Goal: Task Accomplishment & Management: Use online tool/utility

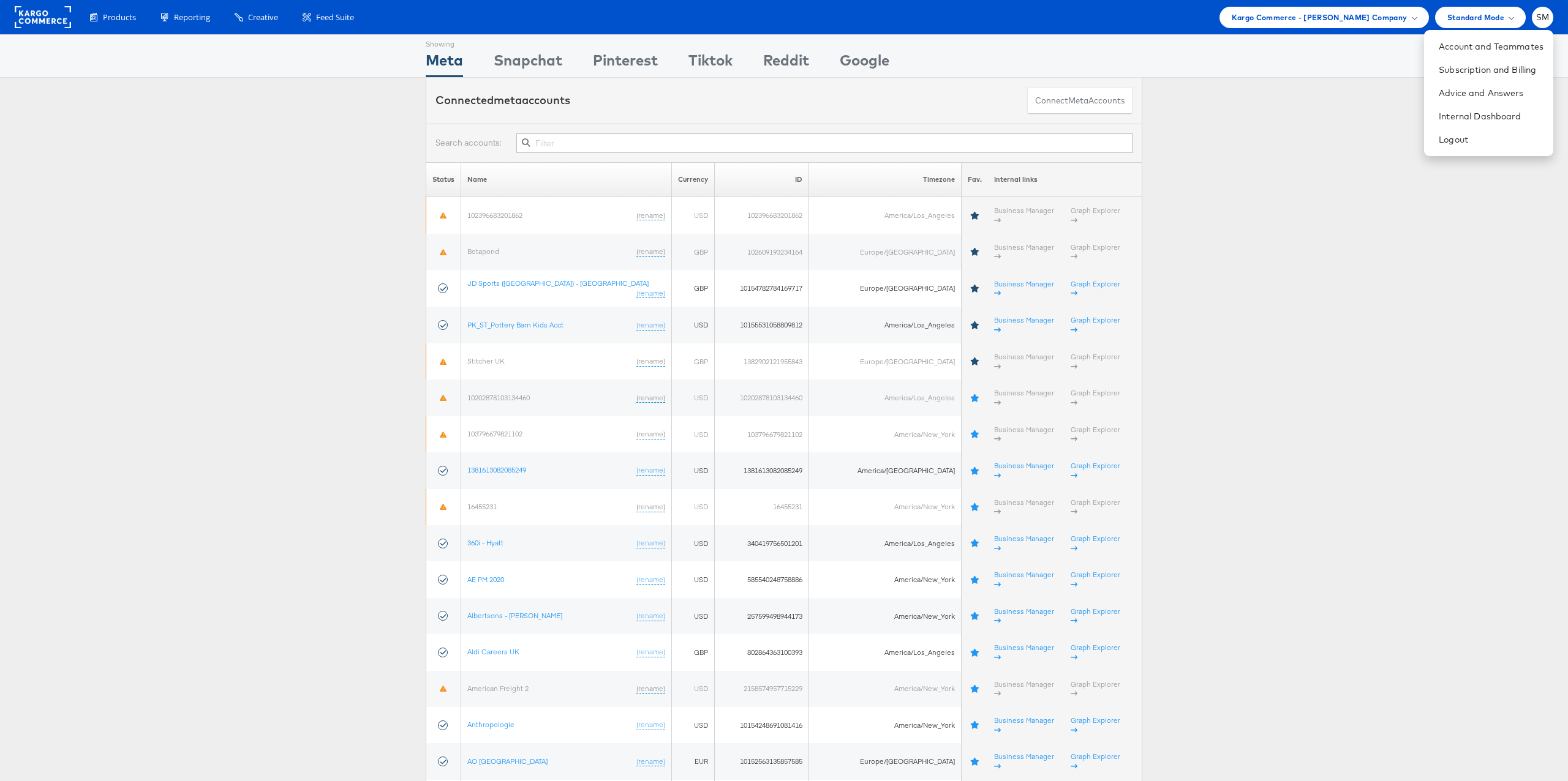
click at [206, 93] on div "Connected meta accounts Connect meta Accounts" at bounding box center [784, 101] width 1568 height 46
click at [1297, 22] on span "Kargo Commerce - Stephen Millea Company" at bounding box center [1319, 17] width 176 height 13
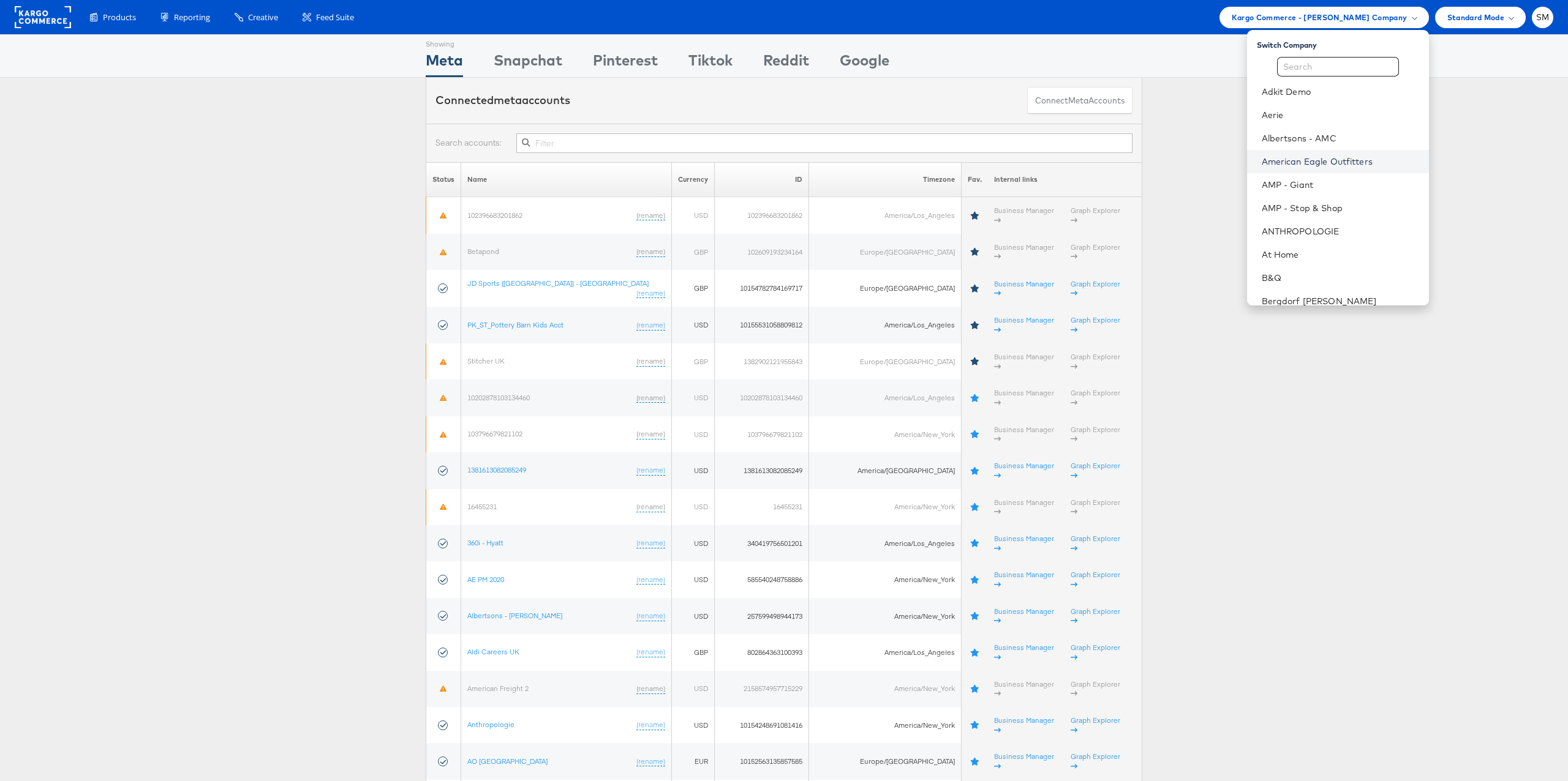
click at [1291, 158] on link "American Eagle Outfitters" at bounding box center [1340, 161] width 157 height 12
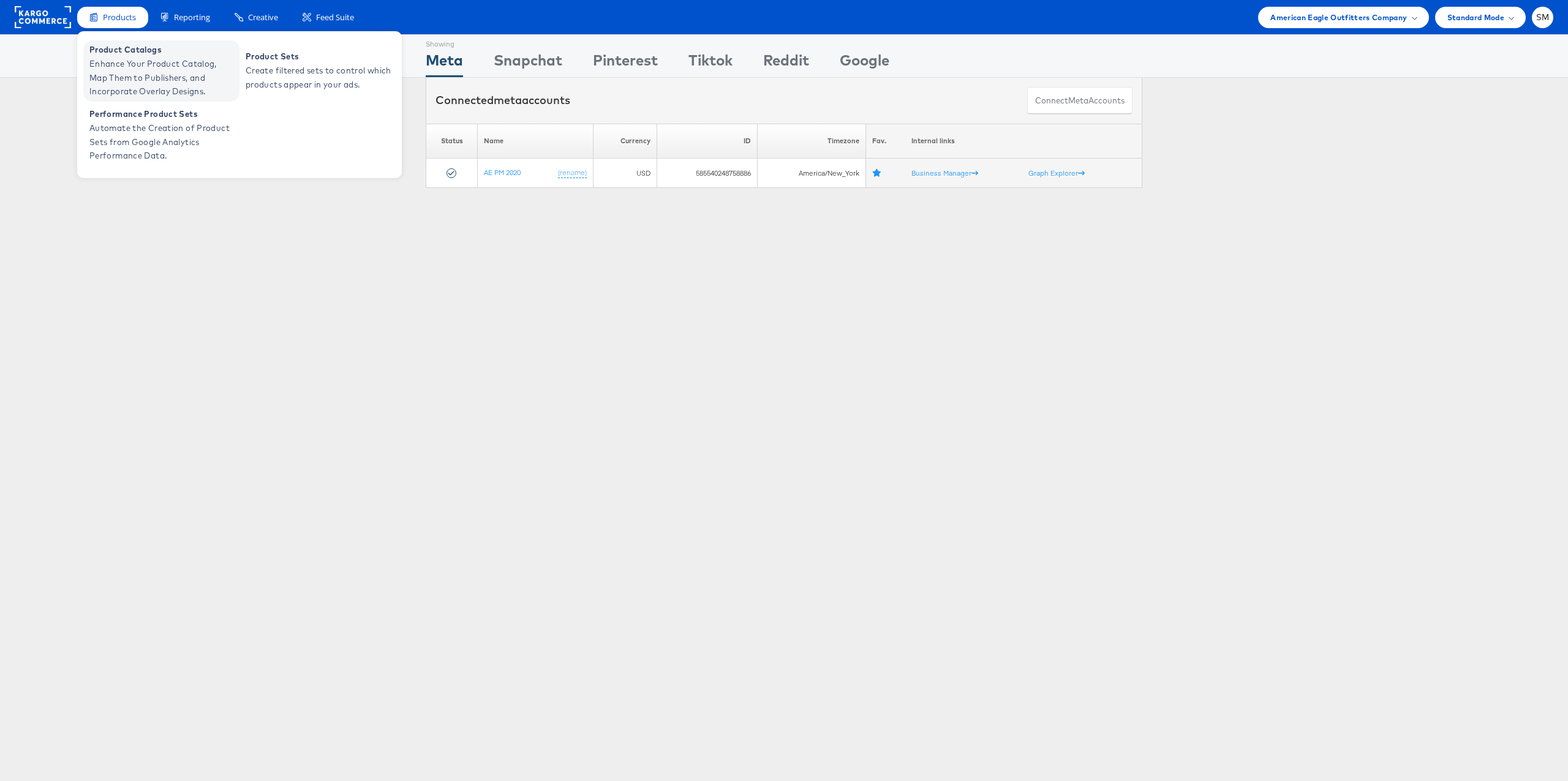
click at [118, 73] on span "Enhance Your Product Catalog, Map Them to Publishers, and Incorporate Overlay D…" at bounding box center [163, 77] width 147 height 41
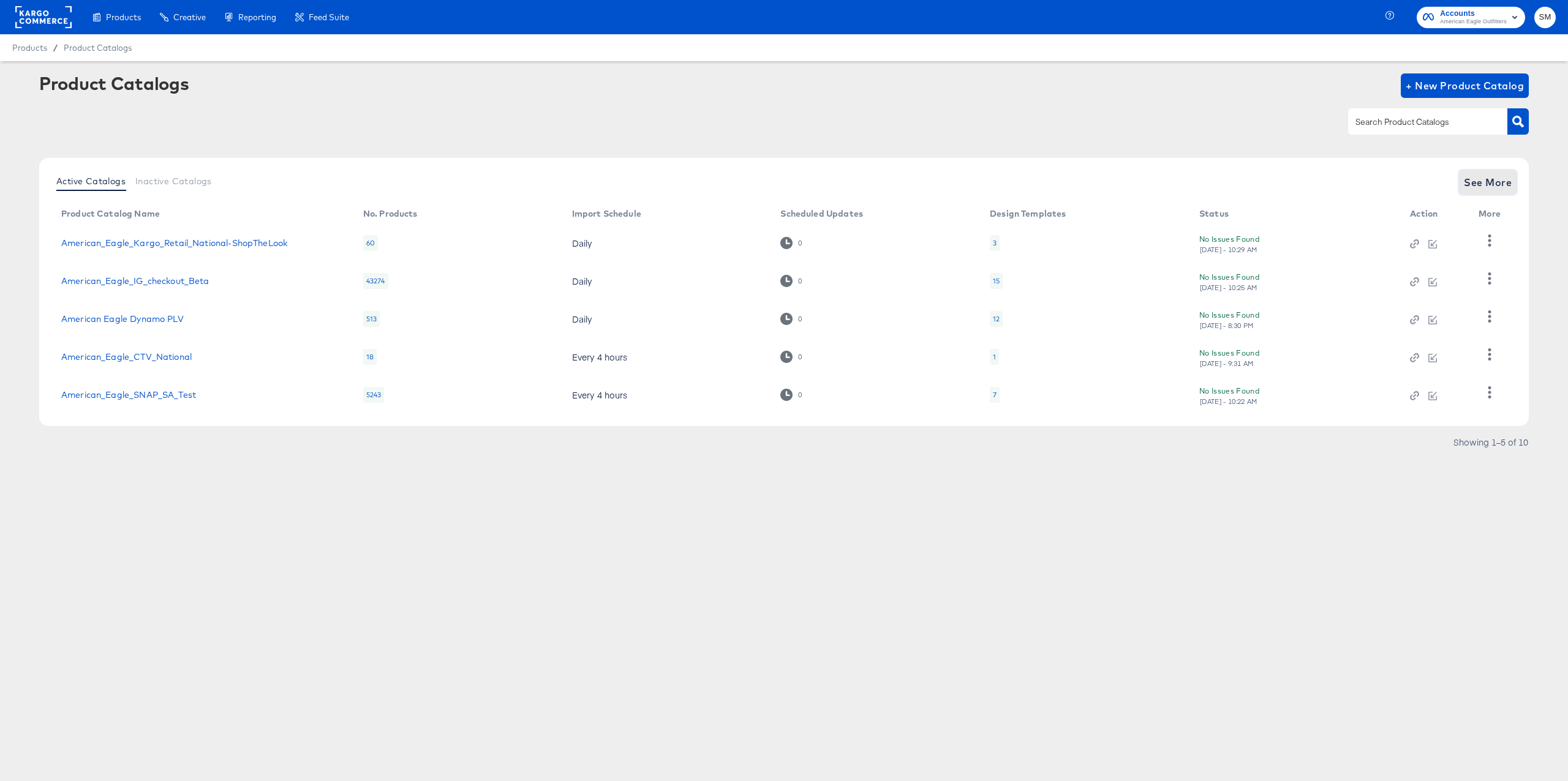
click at [1497, 182] on span "See More" at bounding box center [1488, 182] width 48 height 17
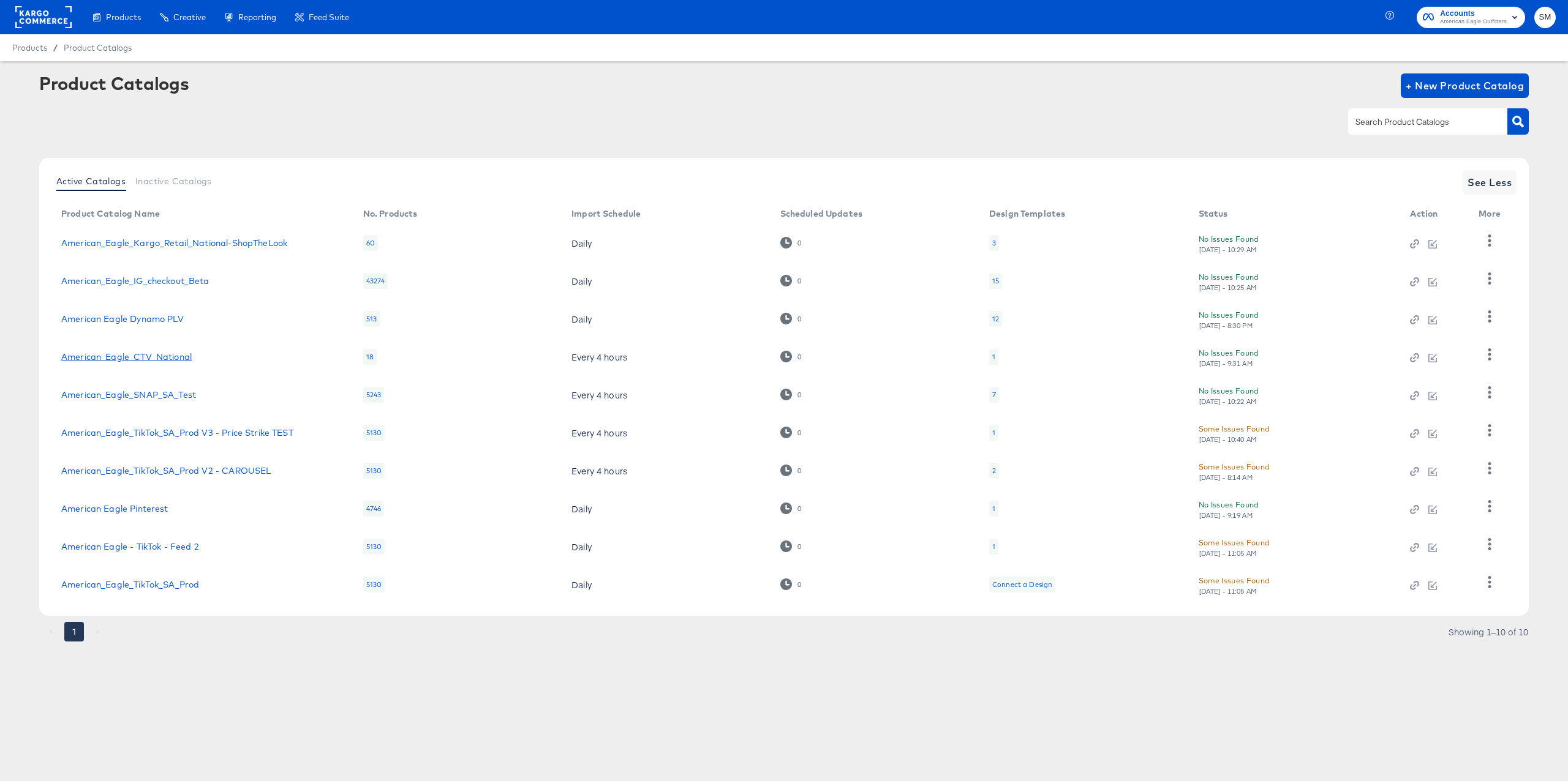
click at [153, 359] on link "American_Eagle_CTV_National" at bounding box center [127, 357] width 131 height 10
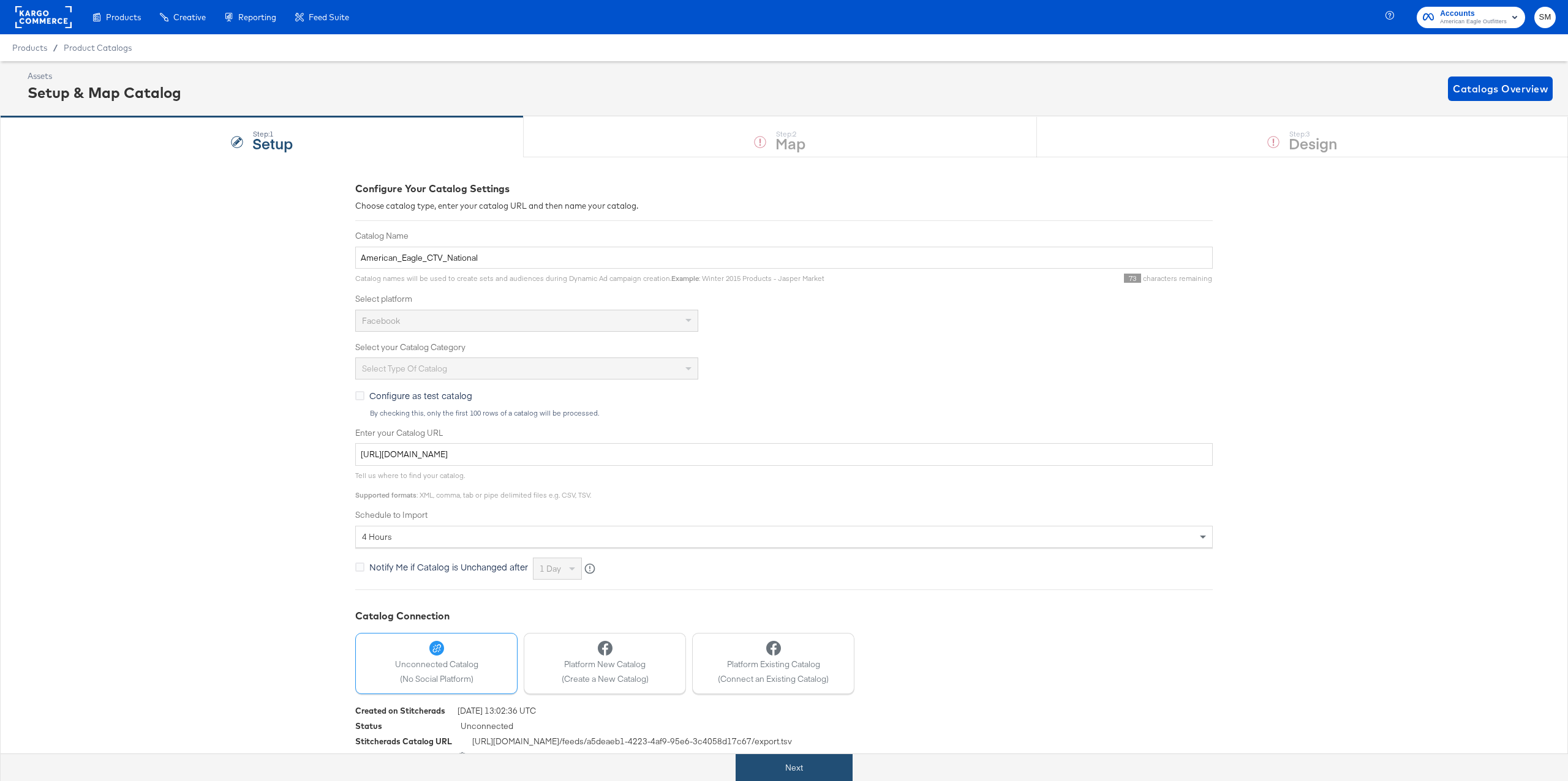
click at [787, 769] on button "Next" at bounding box center [794, 767] width 117 height 28
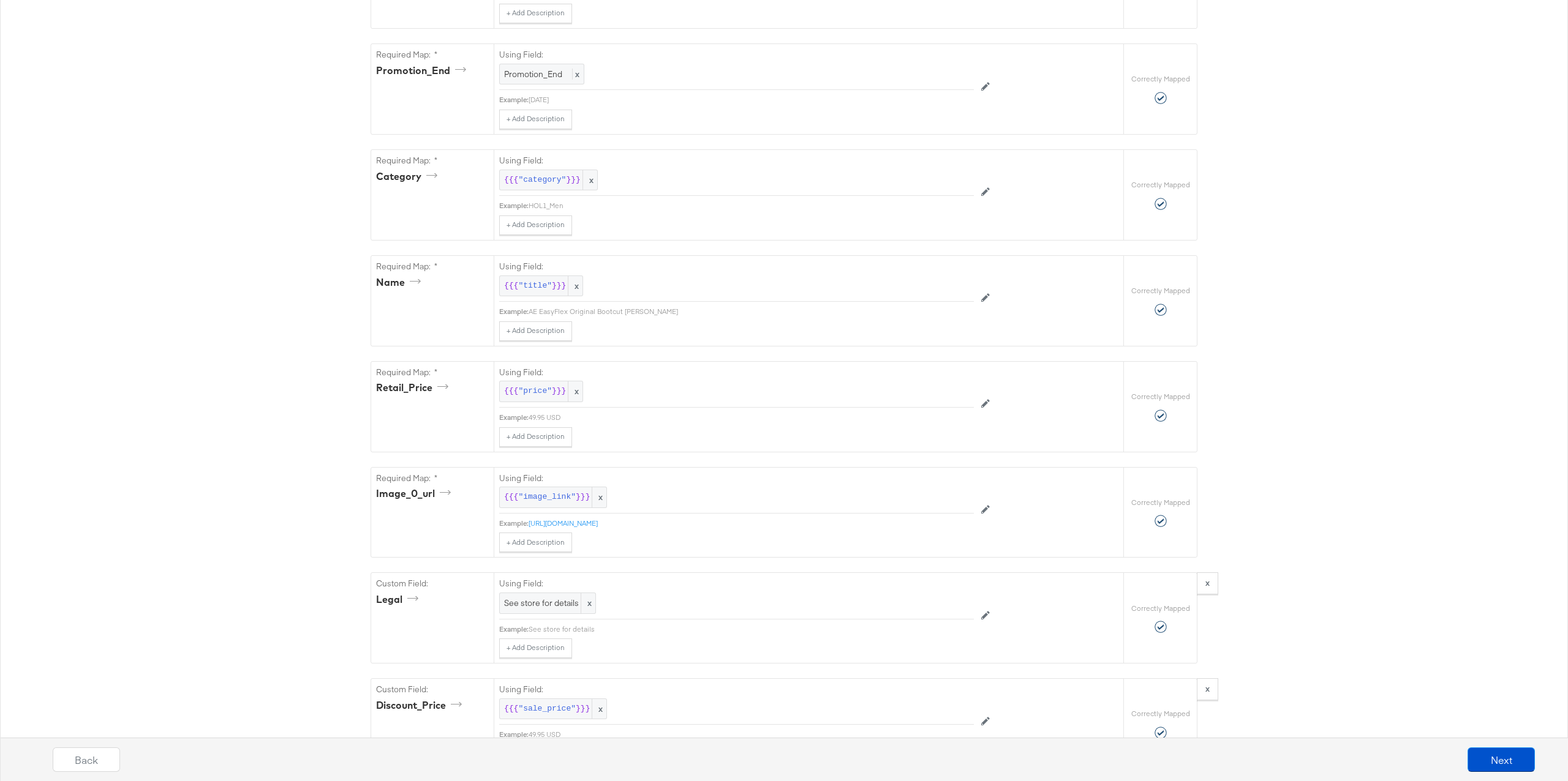
scroll to position [728, 0]
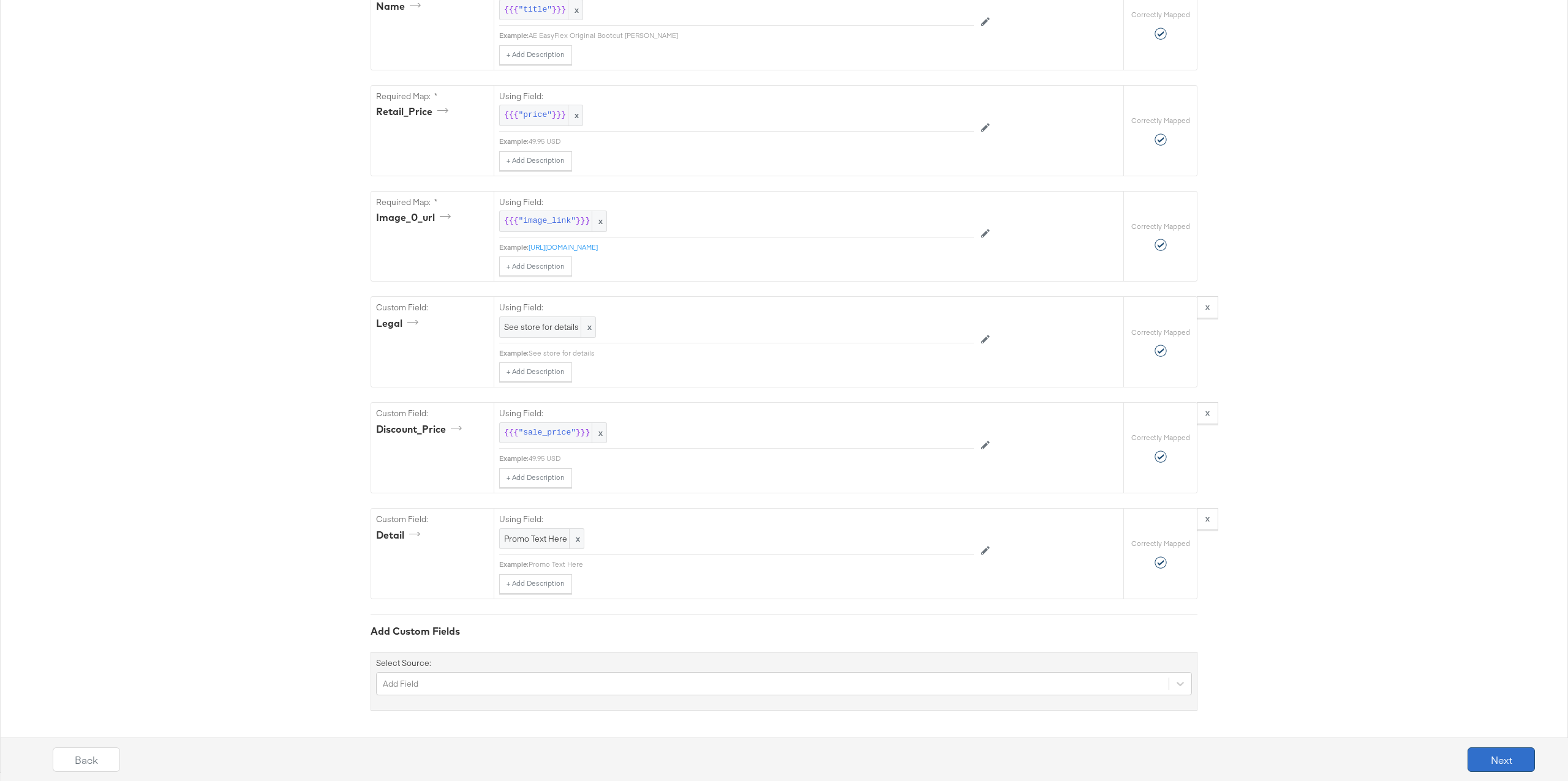
click at [1488, 758] on button "Next" at bounding box center [1501, 759] width 68 height 25
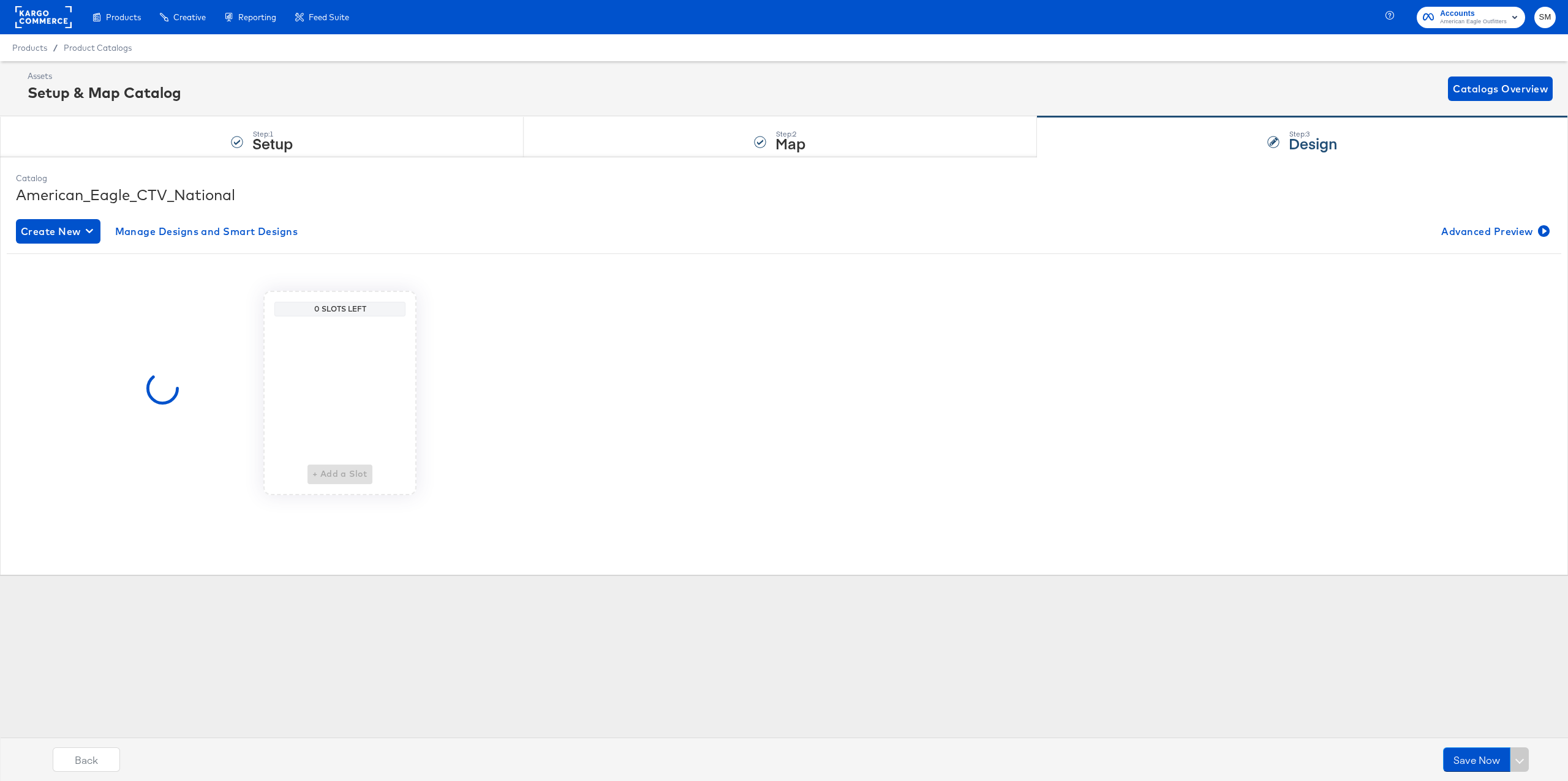
scroll to position [0, 0]
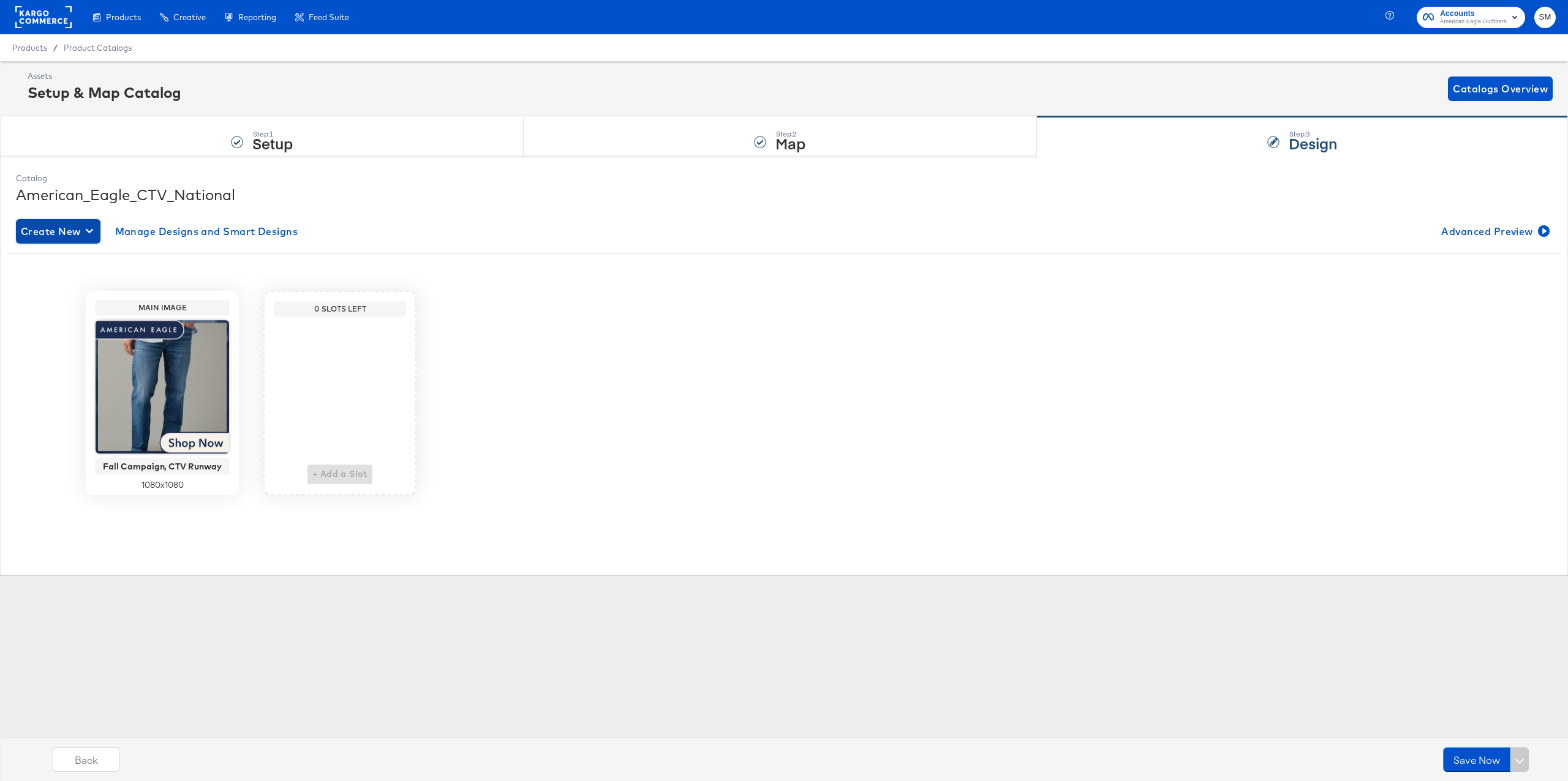
click at [83, 233] on span "Create New" at bounding box center [58, 231] width 74 height 17
click at [63, 22] on rect at bounding box center [43, 17] width 56 height 22
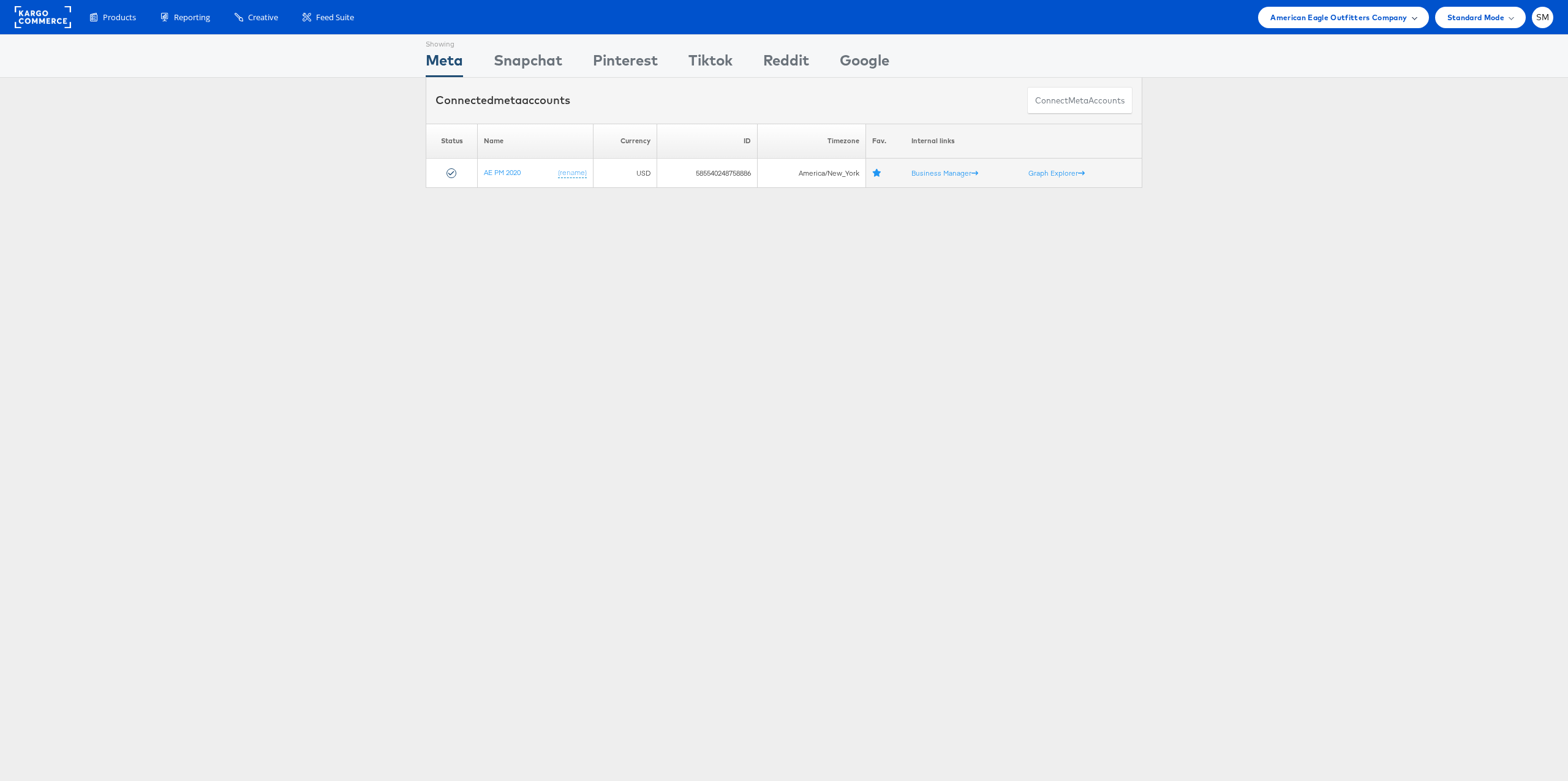
click at [1376, 19] on span "American Eagle Outfitters Company" at bounding box center [1338, 17] width 137 height 13
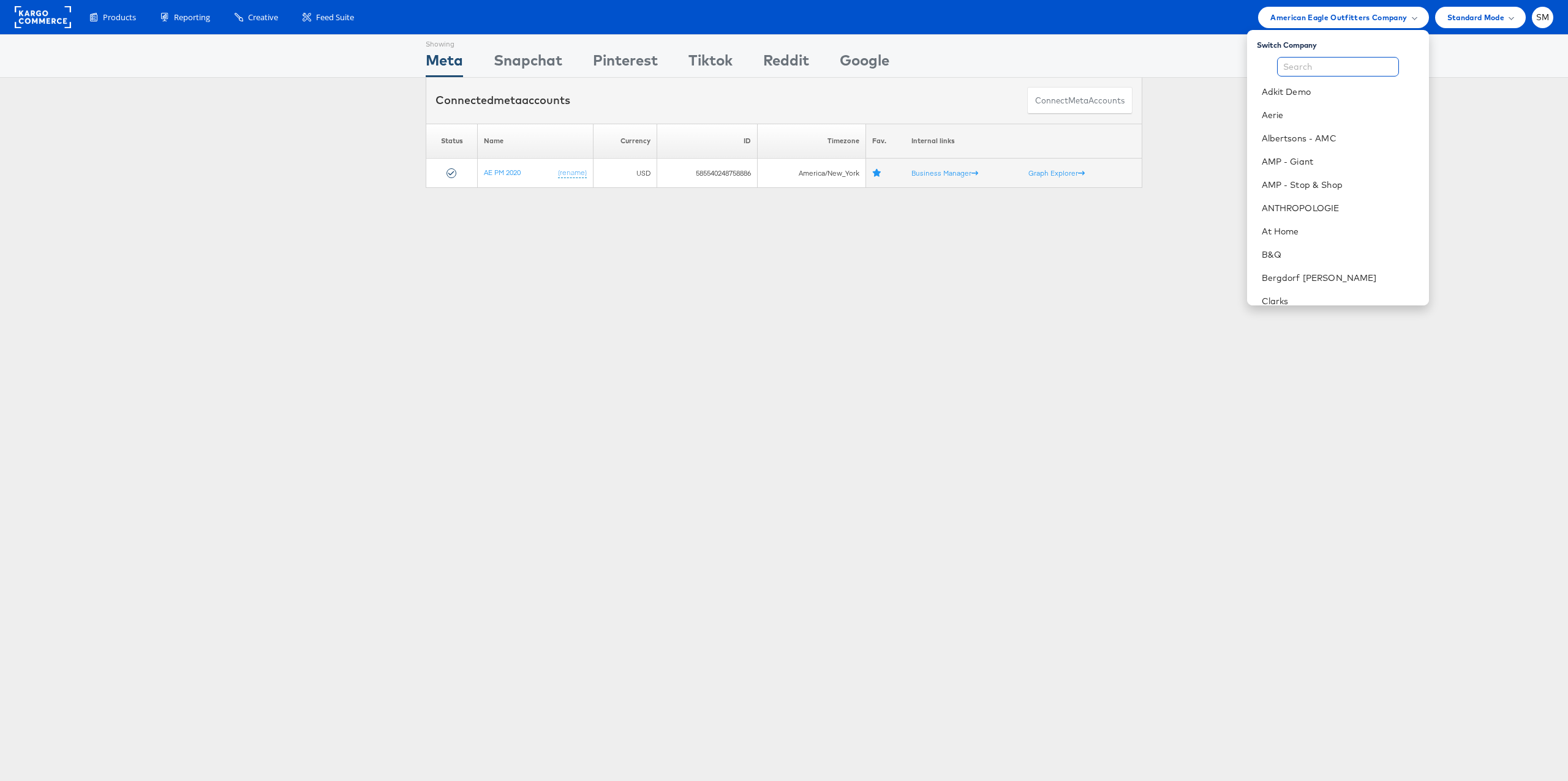
click at [1354, 65] on input "text" at bounding box center [1337, 67] width 122 height 20
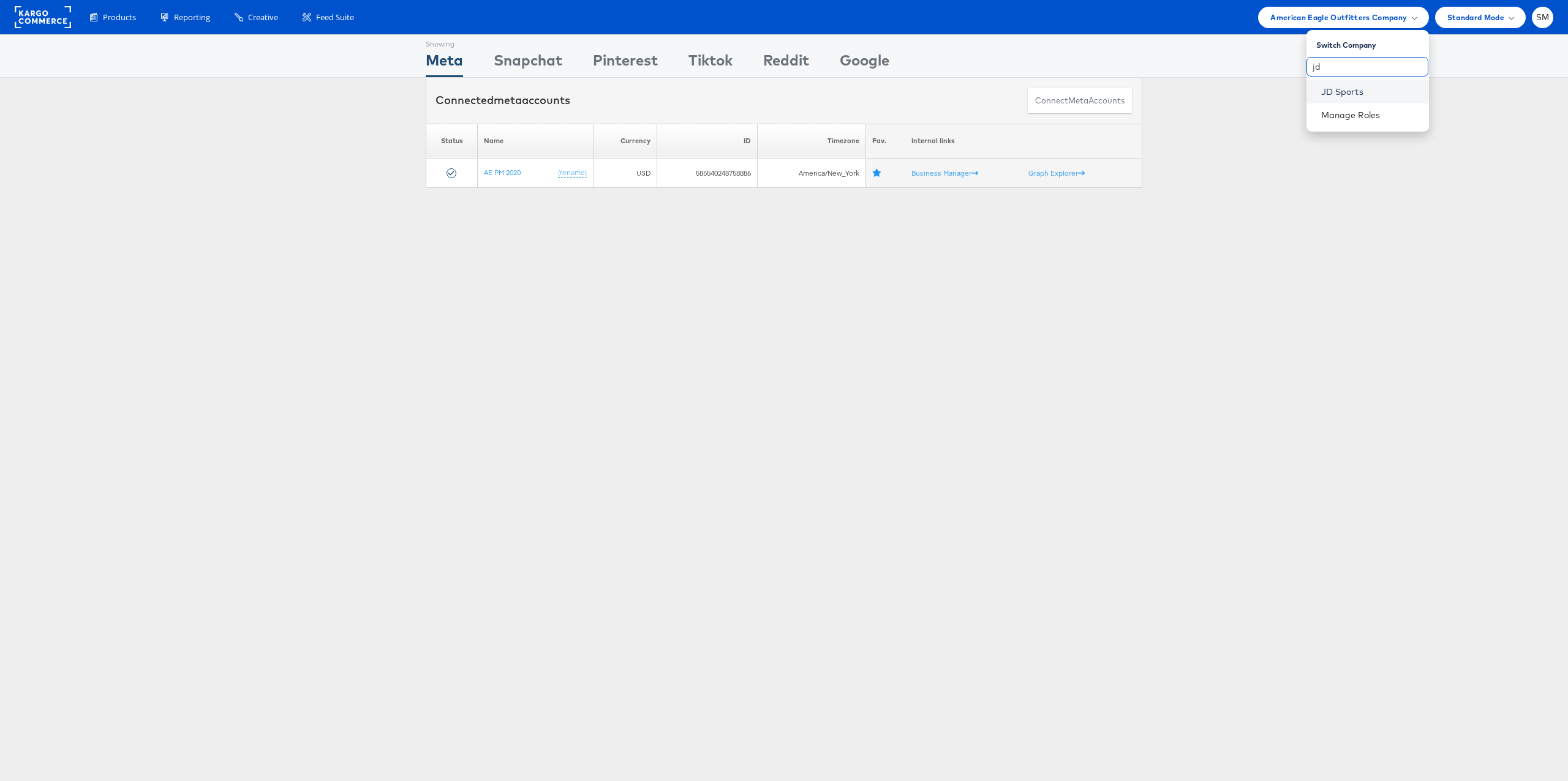
type input "jd"
click at [1349, 88] on link "JD Sports" at bounding box center [1370, 92] width 98 height 12
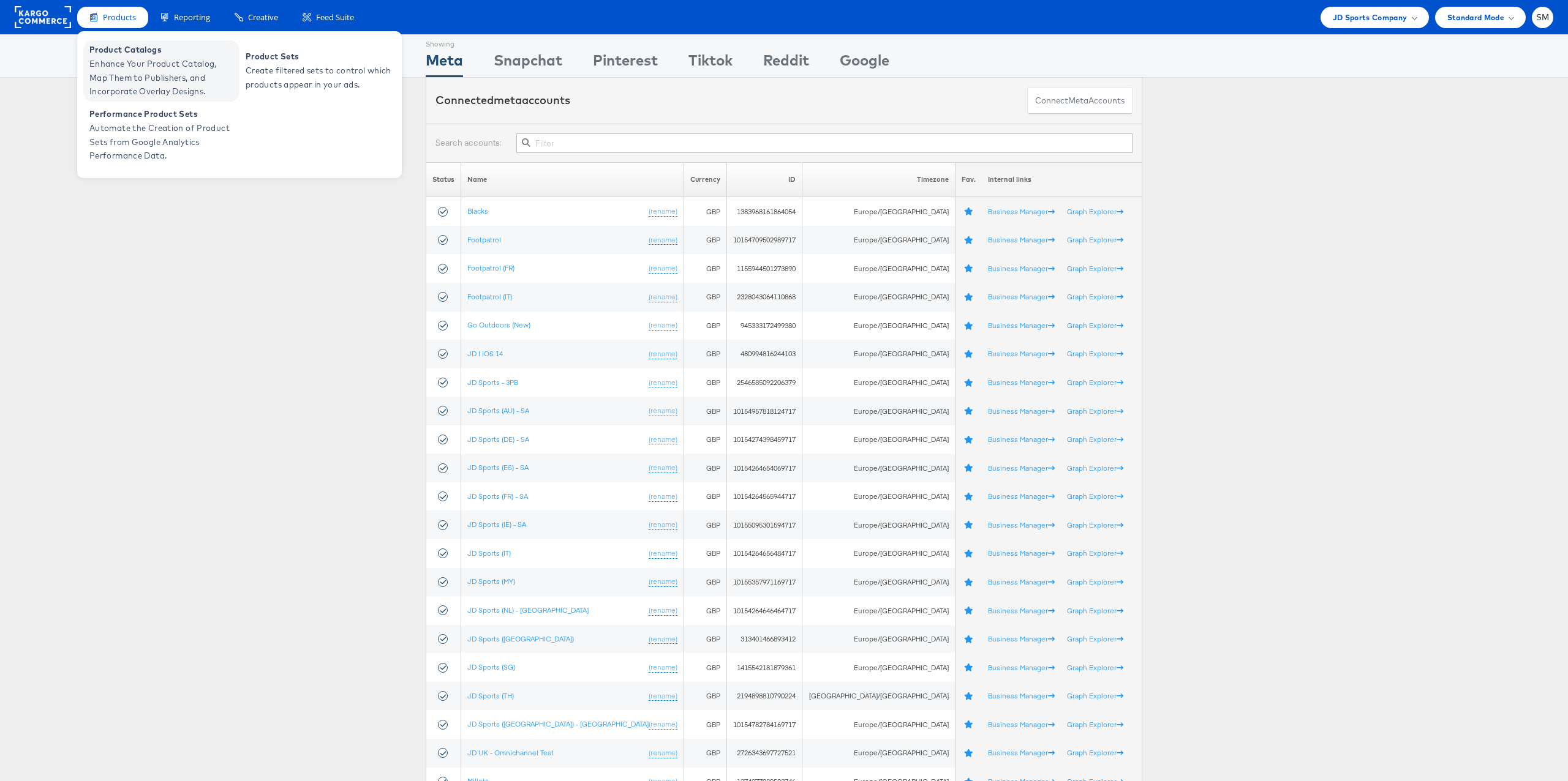
click at [131, 70] on span "Enhance Your Product Catalog, Map Them to Publishers, and Incorporate Overlay D…" at bounding box center [163, 77] width 147 height 41
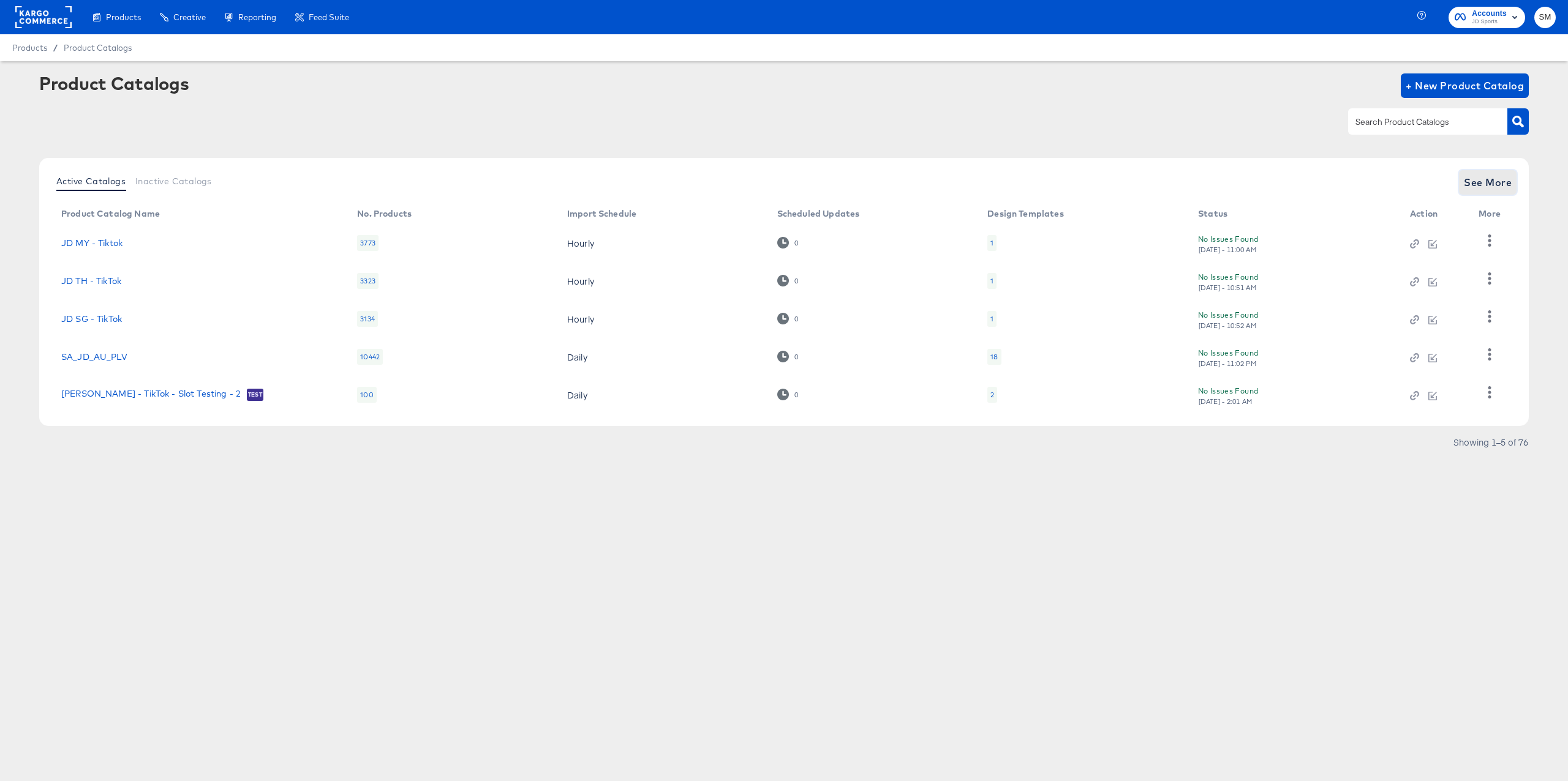
click at [1488, 183] on span "See More" at bounding box center [1488, 182] width 48 height 17
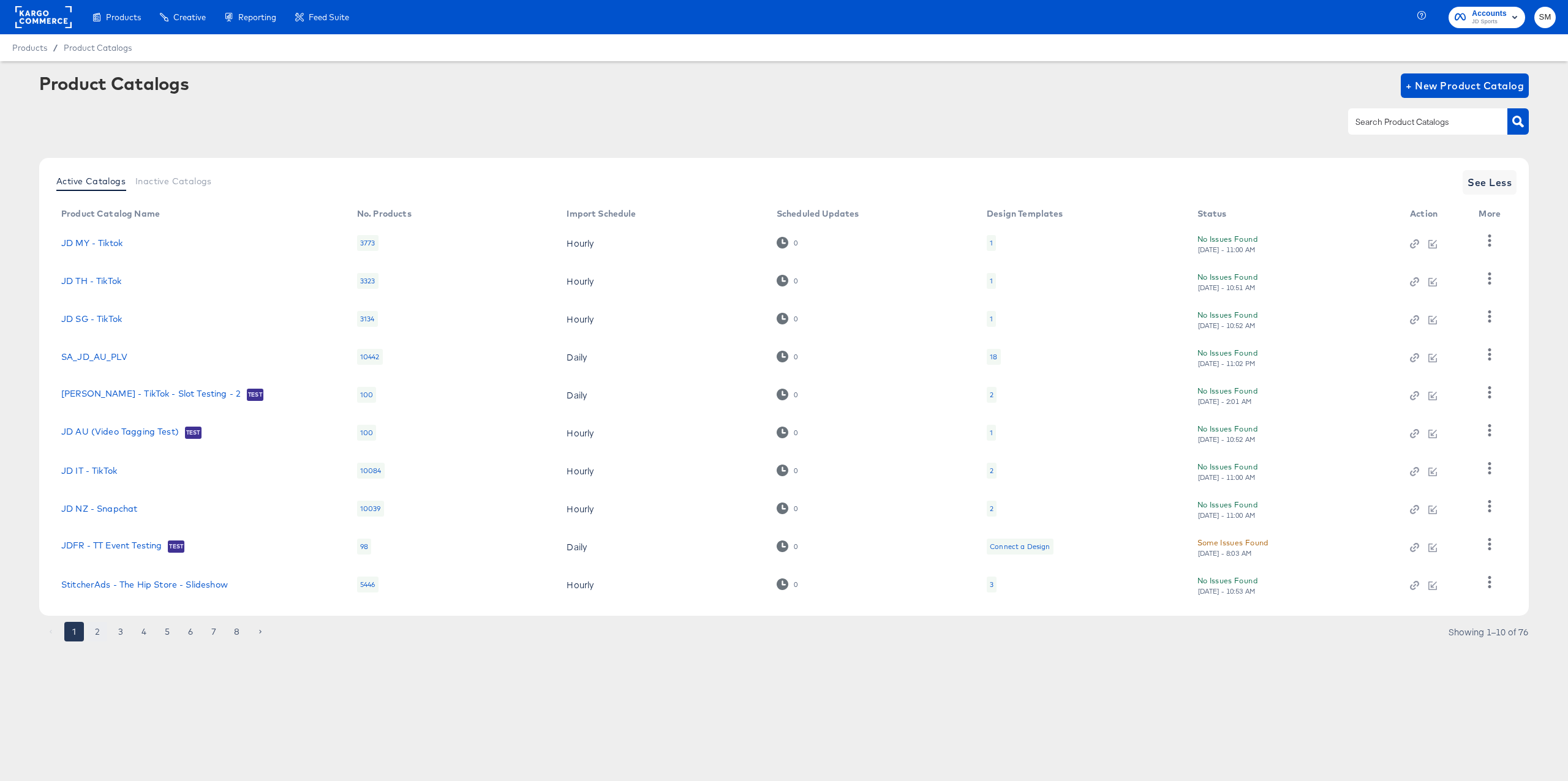
click at [101, 632] on button "2" at bounding box center [98, 632] width 20 height 20
click at [121, 638] on button "3" at bounding box center [121, 632] width 20 height 20
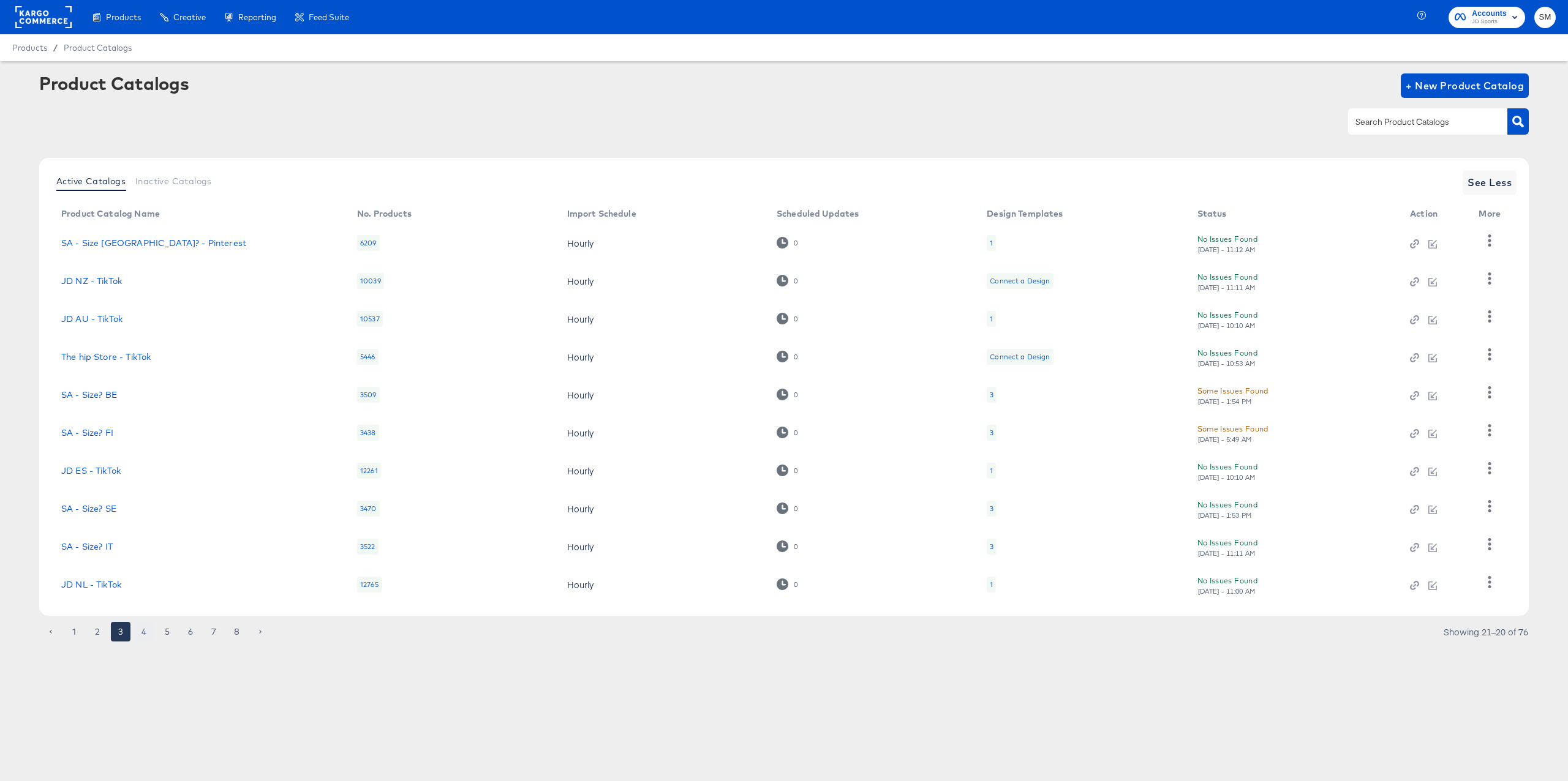
click at [147, 637] on button "4" at bounding box center [144, 632] width 20 height 20
click at [168, 636] on button "5" at bounding box center [167, 632] width 20 height 20
click at [1378, 124] on input "text" at bounding box center [1418, 122] width 131 height 14
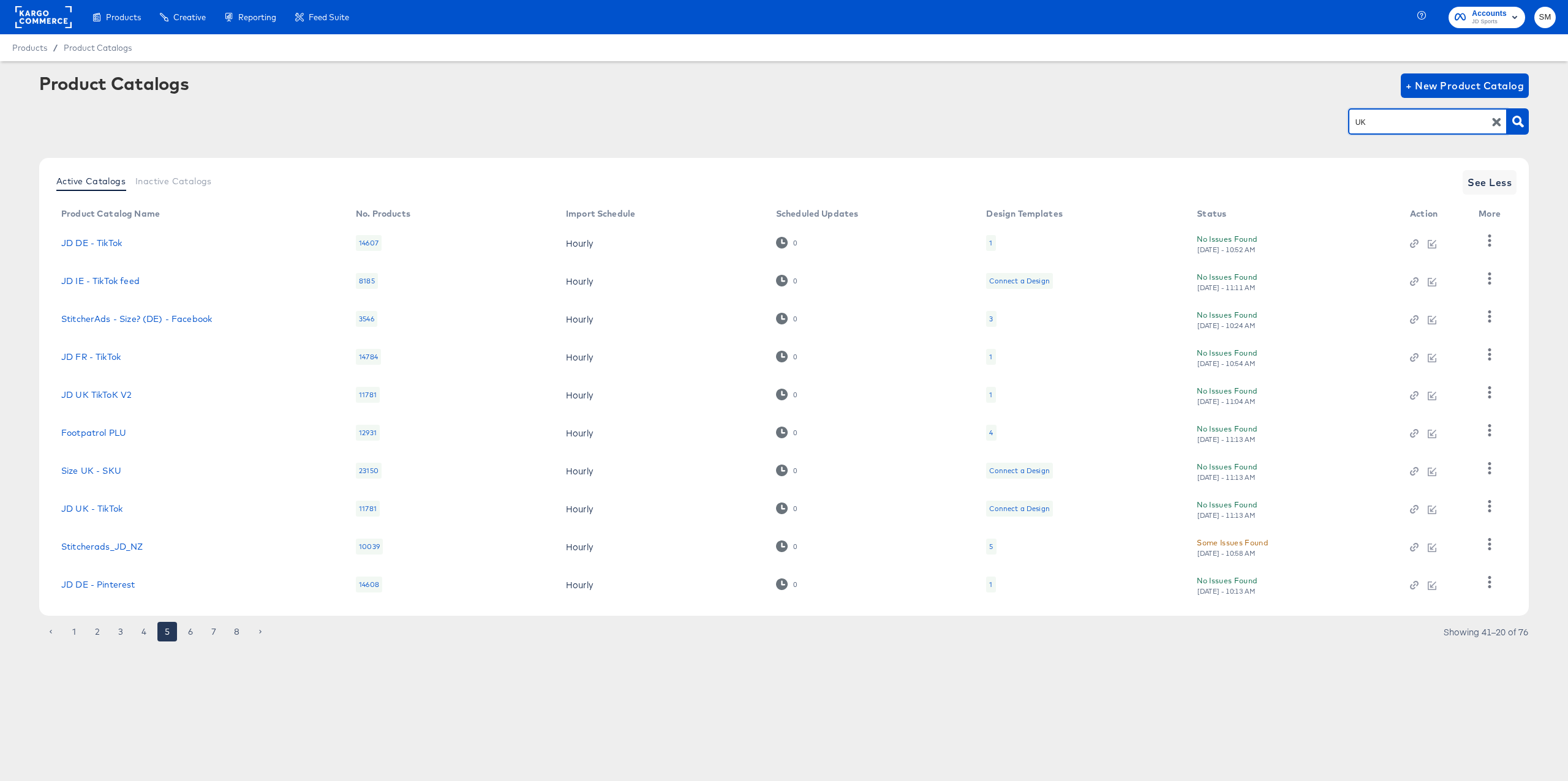
type input "UK"
click at [101, 634] on button "2" at bounding box center [98, 632] width 20 height 20
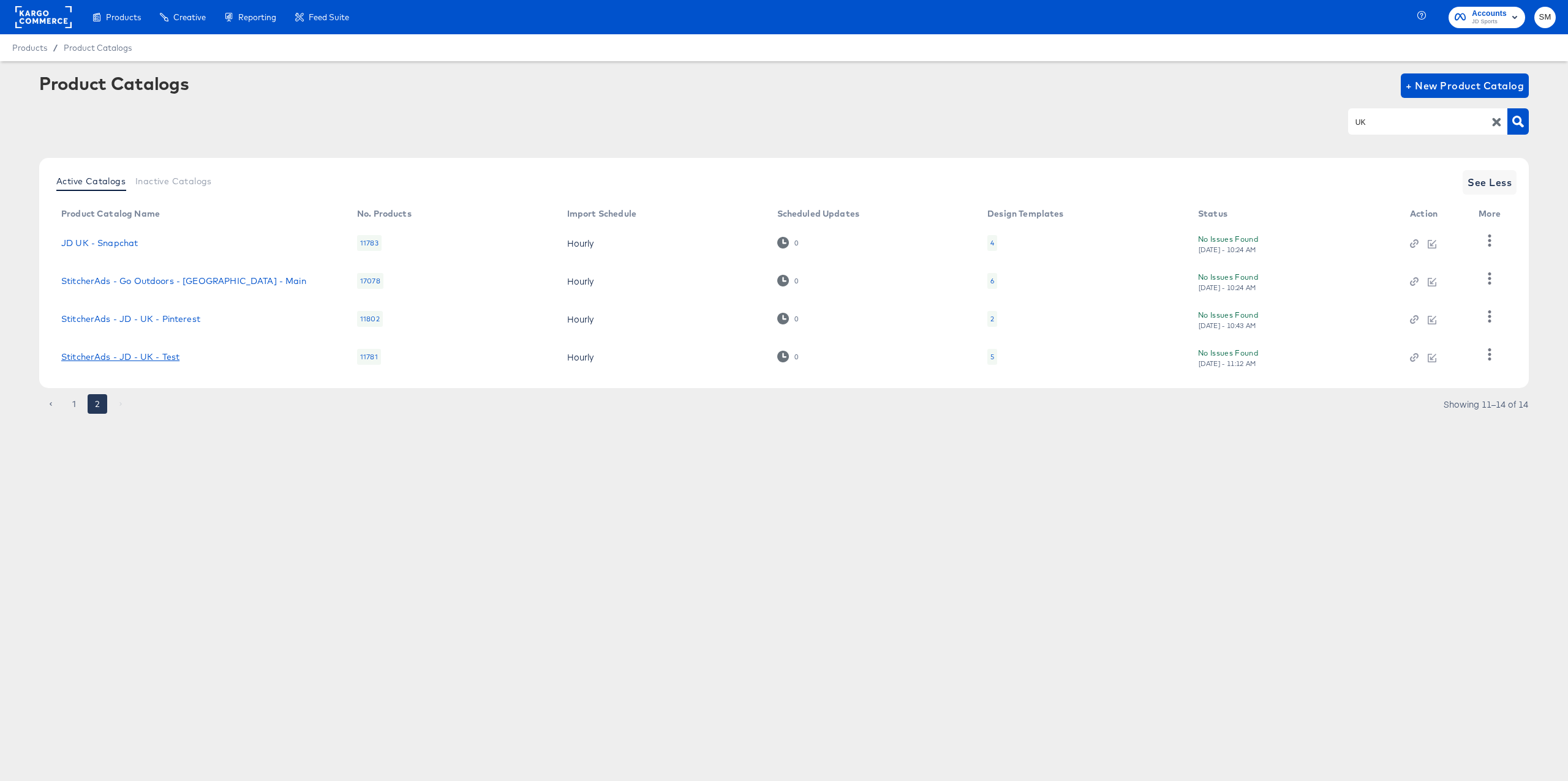
click at [156, 355] on link "StitcherAds - JD - UK - Test" at bounding box center [120, 357] width 118 height 10
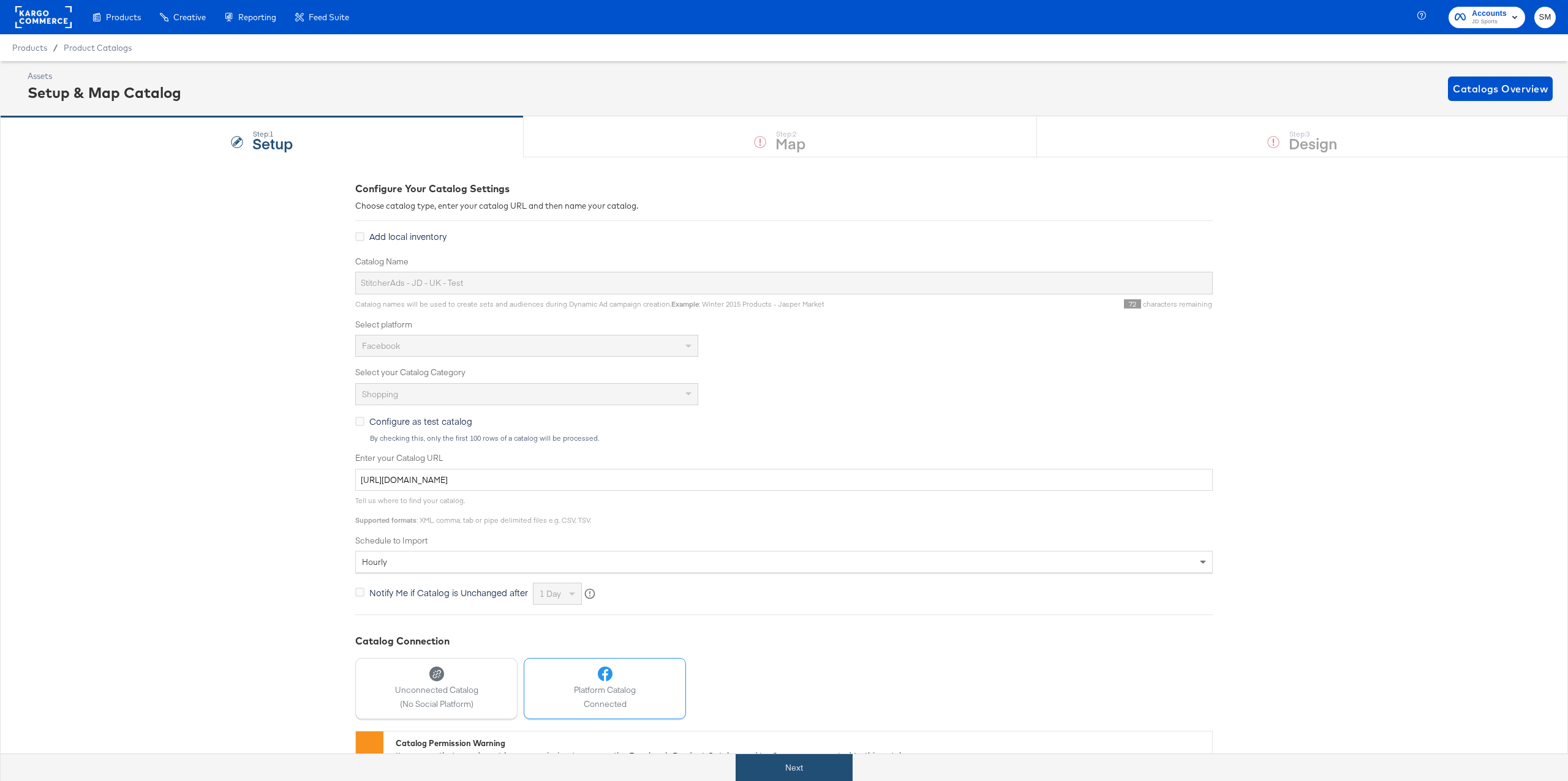
click at [796, 768] on button "Next" at bounding box center [794, 767] width 117 height 28
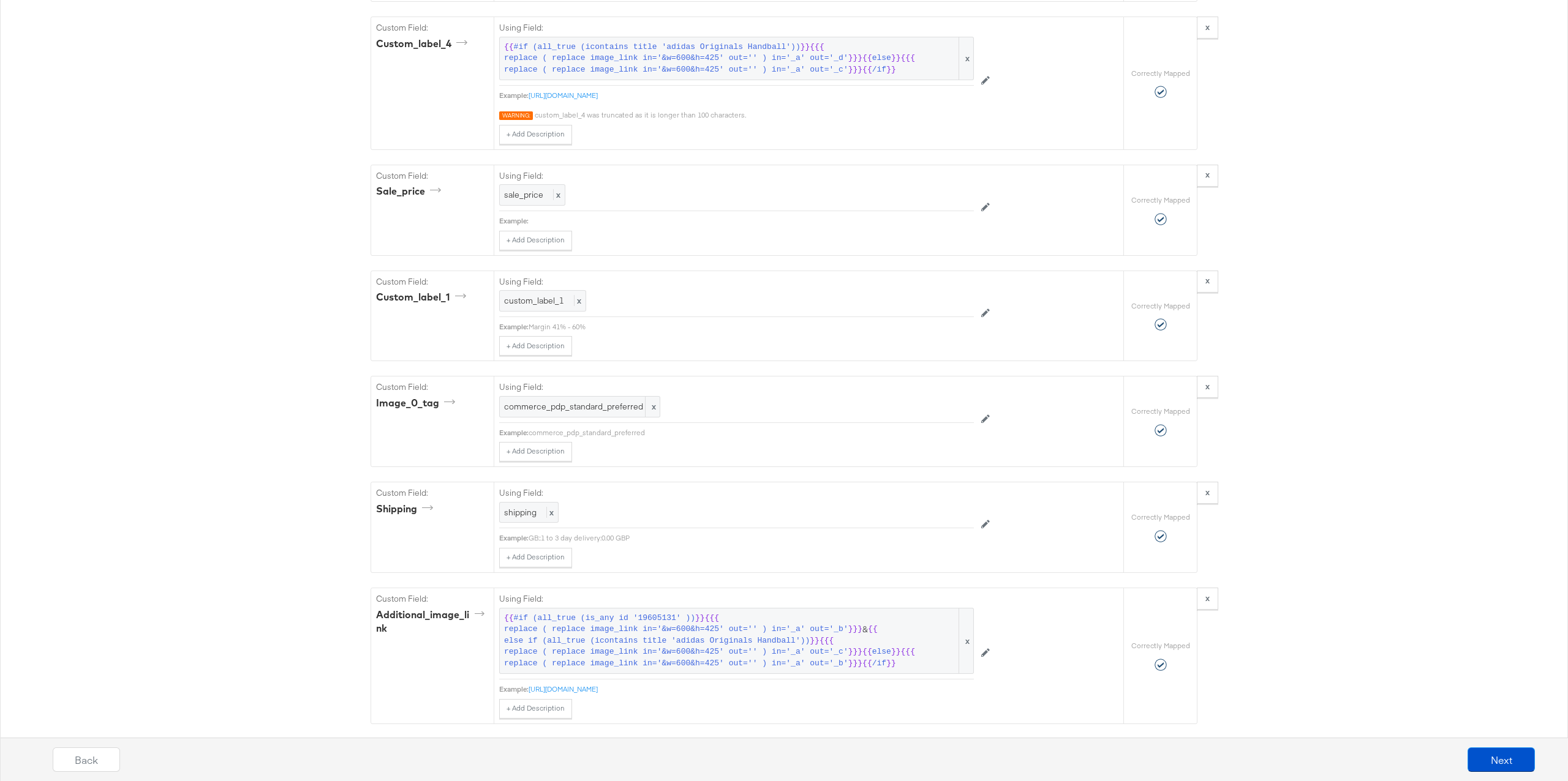
scroll to position [1650, 0]
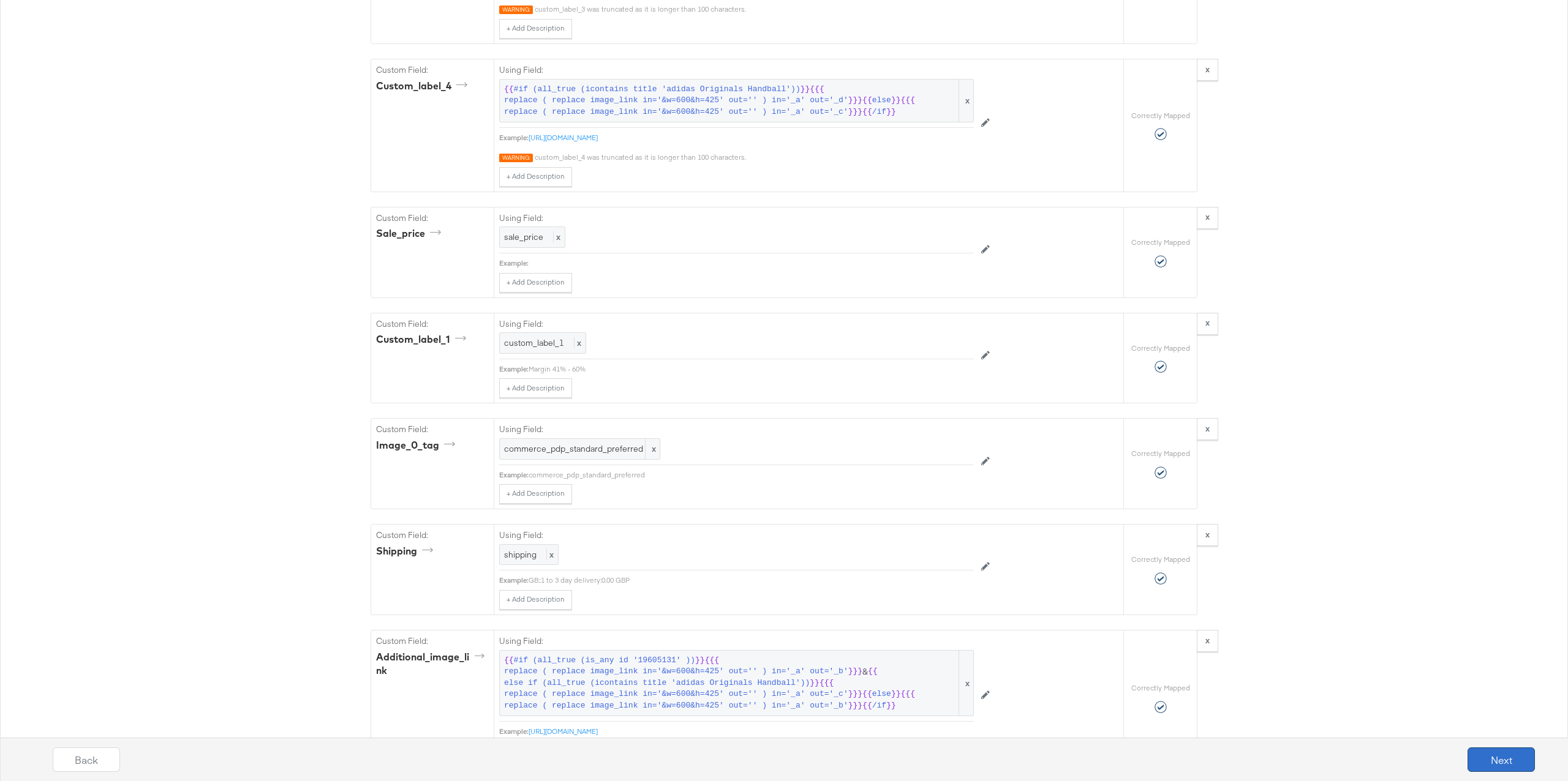
click at [1498, 754] on button "Next" at bounding box center [1501, 759] width 68 height 25
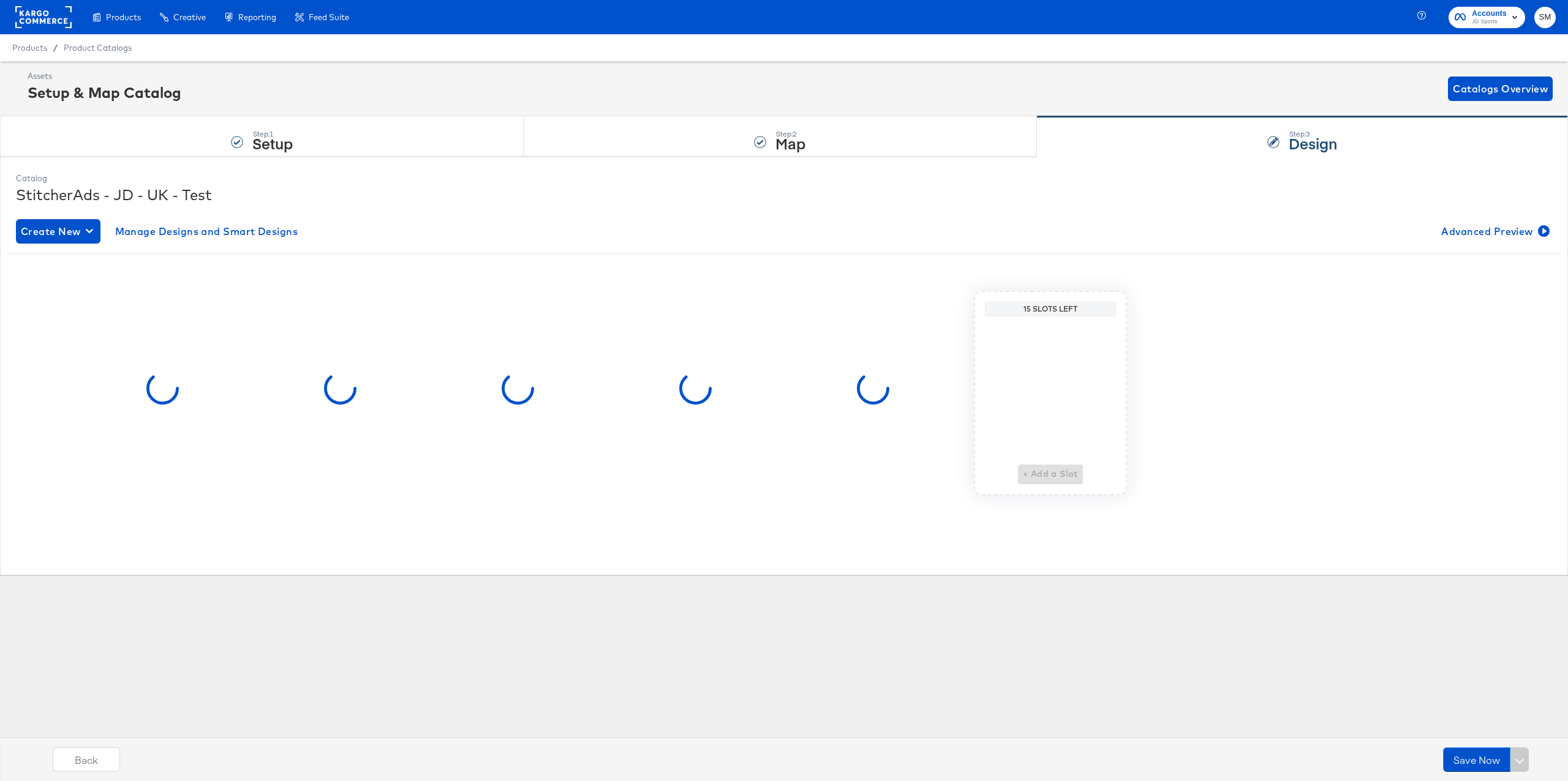
scroll to position [0, 0]
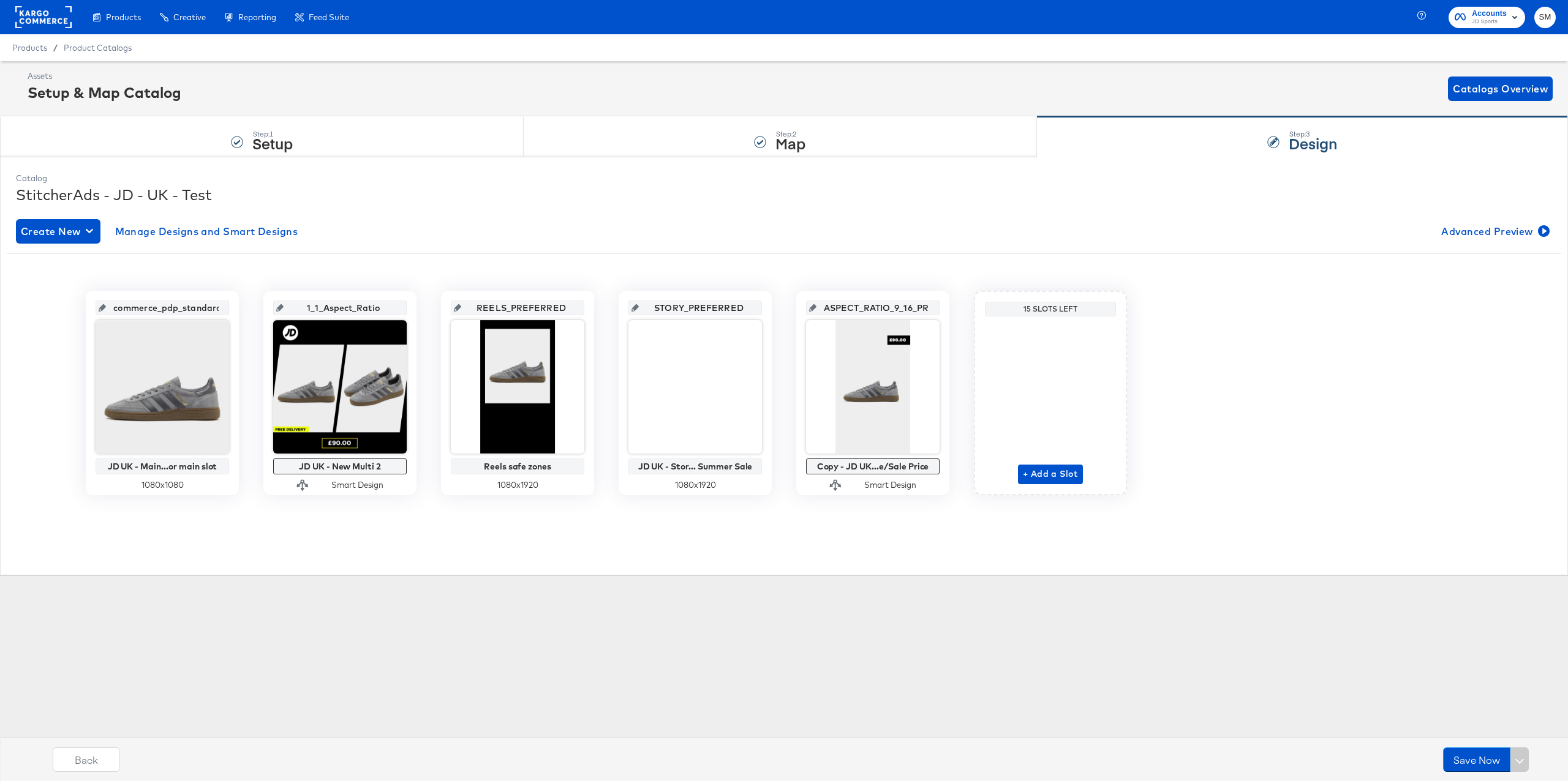
click at [461, 307] on icon at bounding box center [458, 308] width 8 height 8
click at [503, 309] on input "REELS_PREFERRED" at bounding box center [521, 303] width 120 height 33
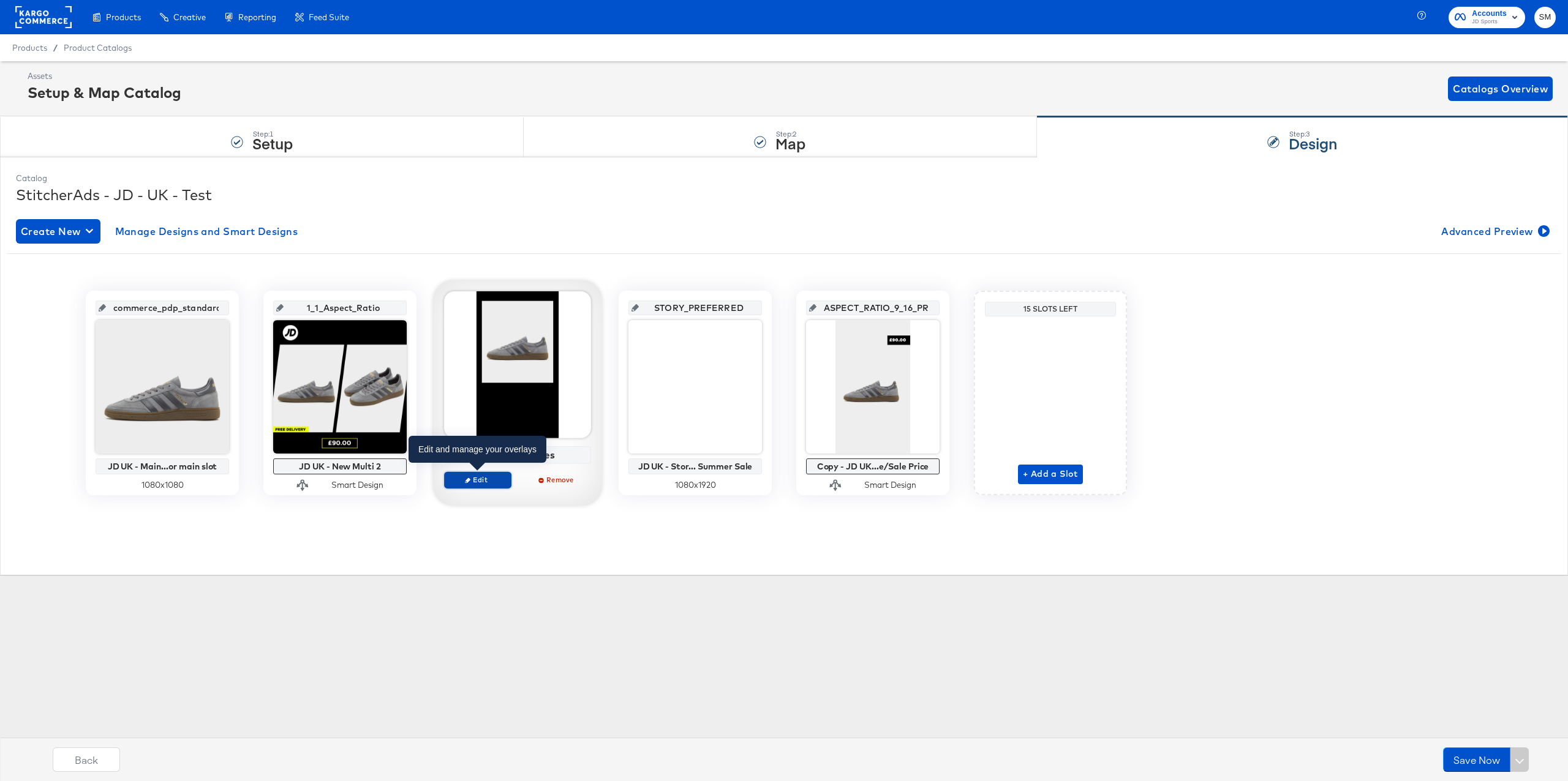
click at [487, 481] on span "Edit" at bounding box center [477, 480] width 56 height 9
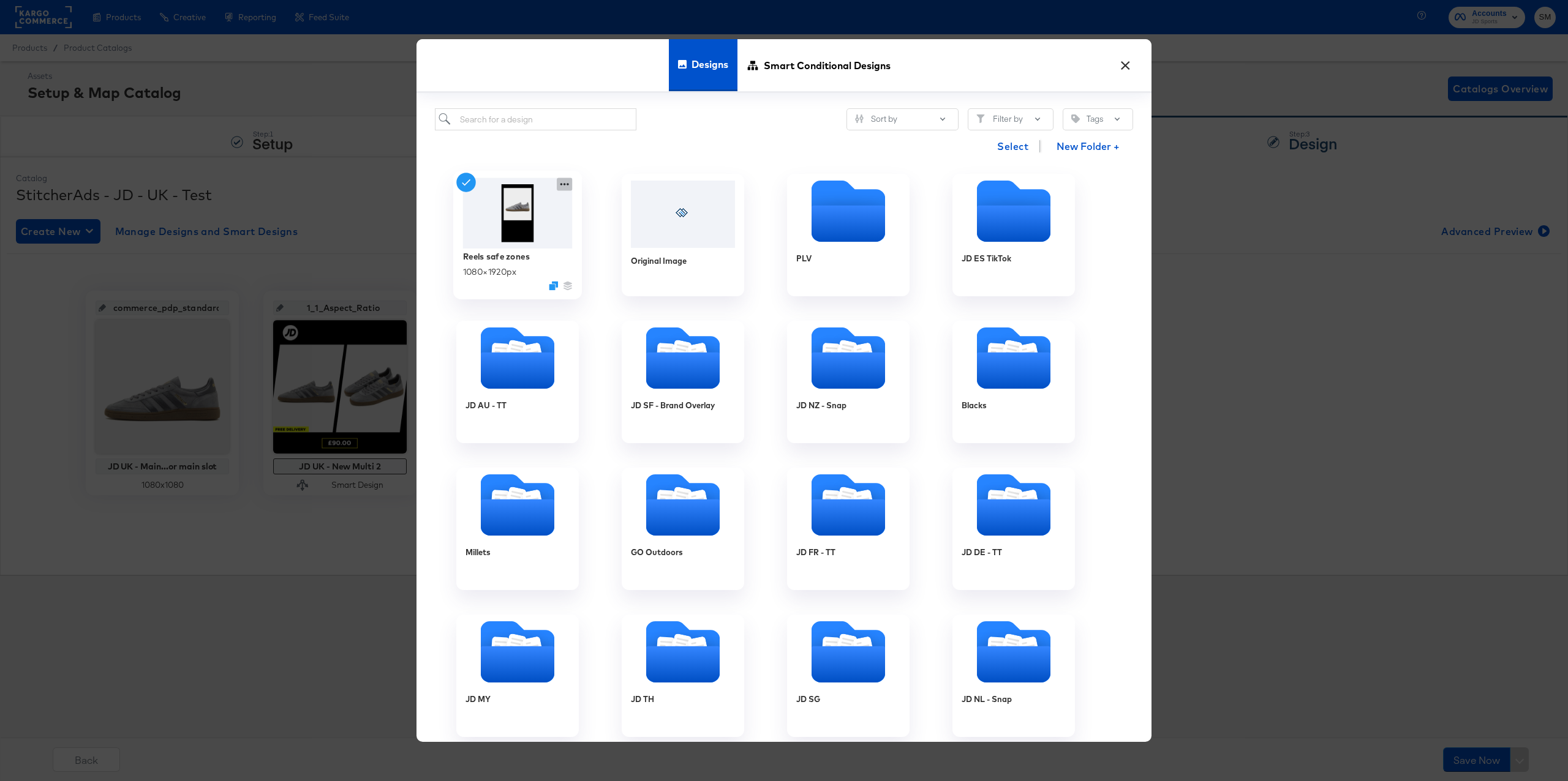
click at [565, 184] on icon at bounding box center [564, 184] width 8 height 2
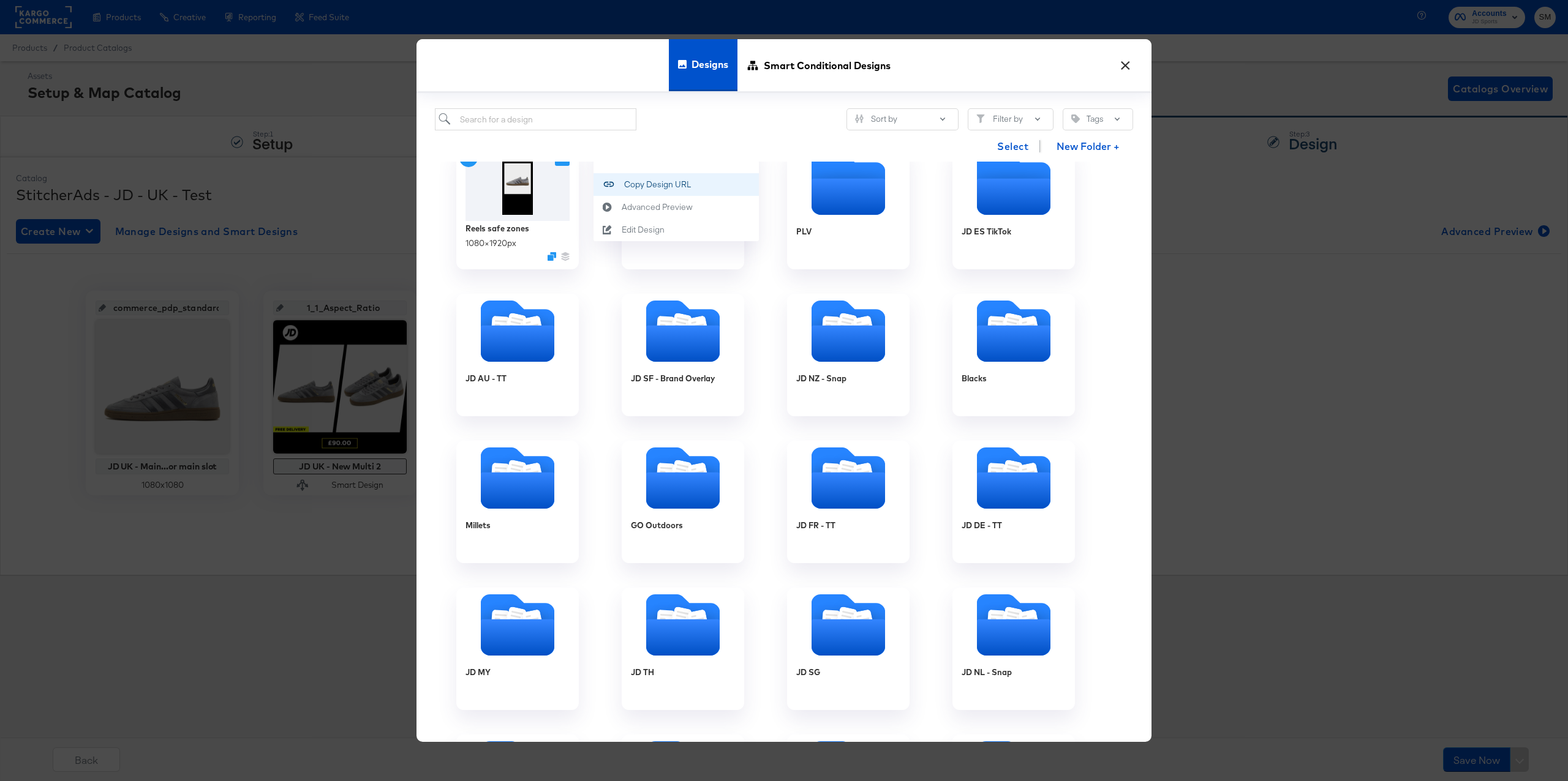
scroll to position [29, 0]
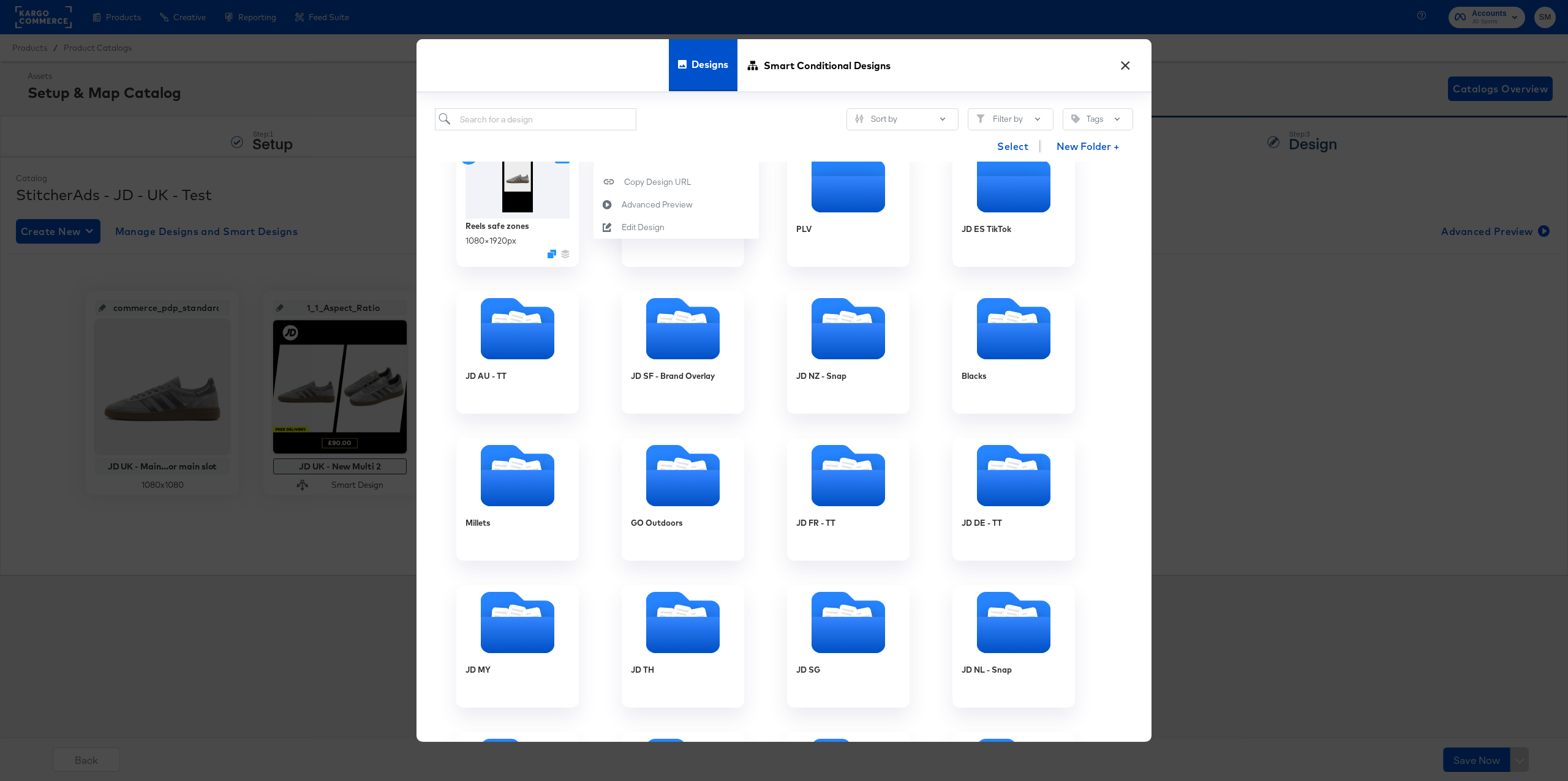
click at [1130, 63] on button "×" at bounding box center [1125, 62] width 22 height 22
